Goal: Task Accomplishment & Management: Complete application form

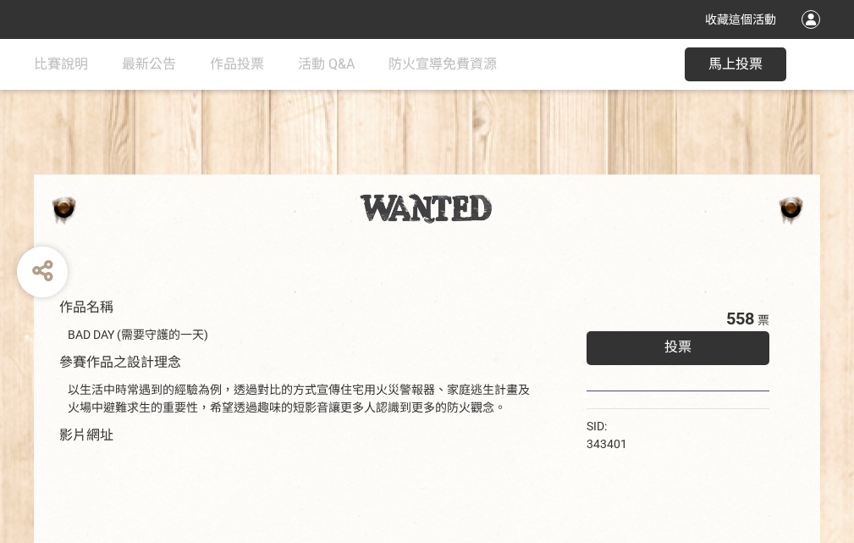
click at [814, 36] on div "收藏這個活動" at bounding box center [427, 19] width 854 height 39
click at [529, 167] on div "作品名稱 BAD DAY (需要守護的一天) 參賽作品之設計理念 以生活中時常遇到的經驗為例，透過對比的方式宣傳住宅用火災警報器、家庭逃生計畫及火場中避難求生…" at bounding box center [427, 395] width 854 height 712
click at [674, 343] on span "投票" at bounding box center [678, 347] width 27 height 16
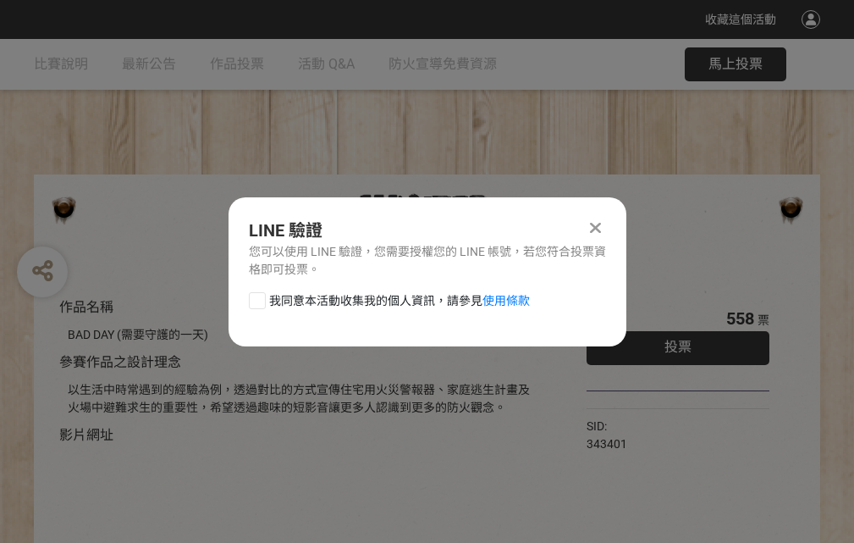
click at [256, 297] on div at bounding box center [257, 300] width 17 height 17
checkbox input "true"
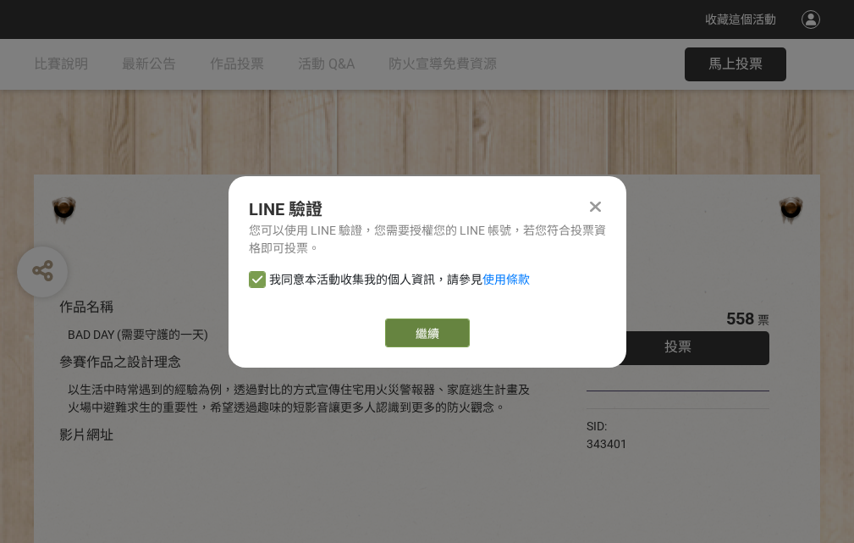
click at [426, 333] on link "繼續" at bounding box center [427, 332] width 85 height 29
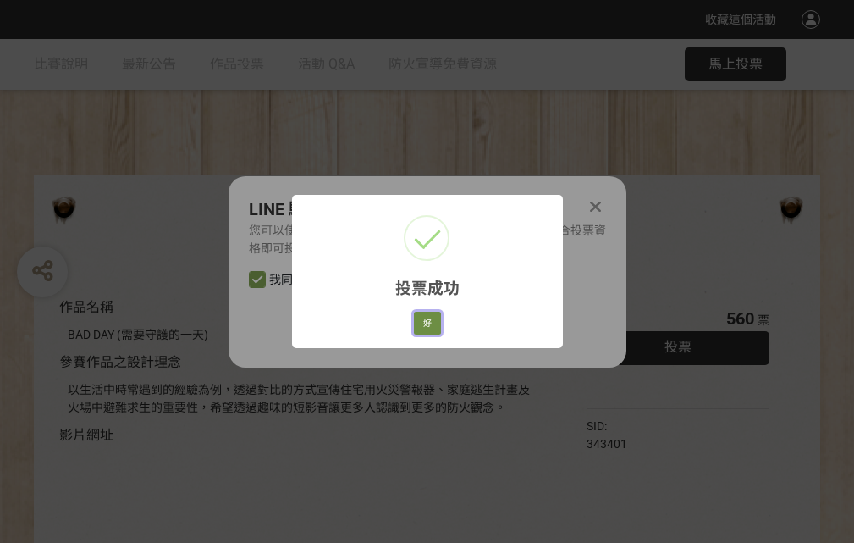
click at [423, 320] on button "好" at bounding box center [427, 324] width 27 height 24
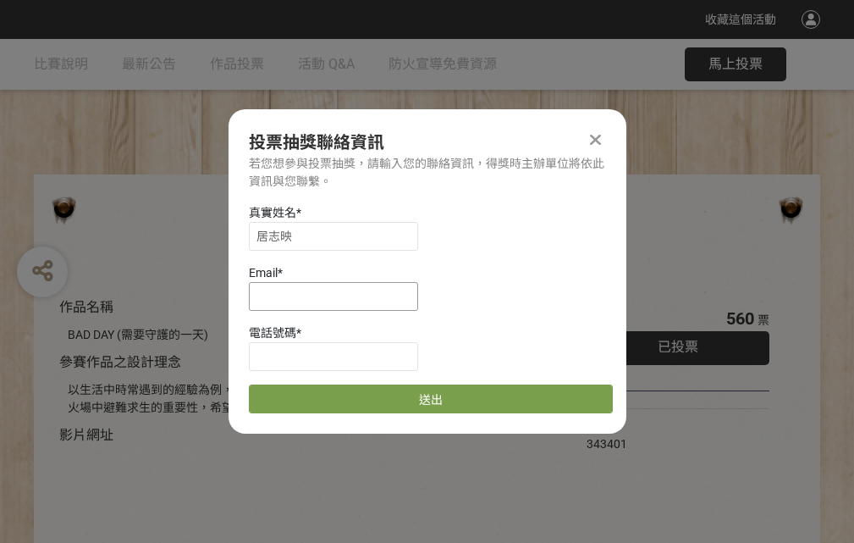
click at [339, 296] on input at bounding box center [333, 296] width 169 height 29
type input "[EMAIL_ADDRESS][DOMAIN_NAME]"
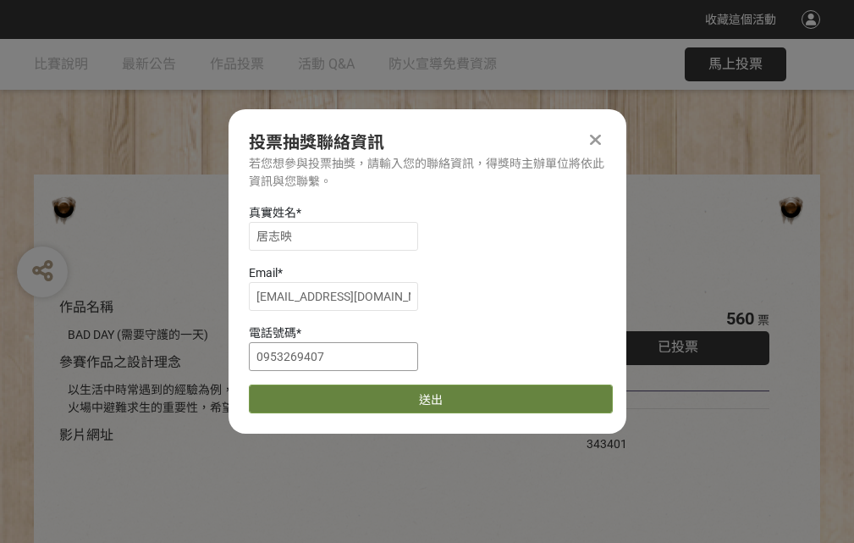
type input "0953269407"
click at [297, 393] on button "送出" at bounding box center [431, 398] width 364 height 29
